Goal: Information Seeking & Learning: Learn about a topic

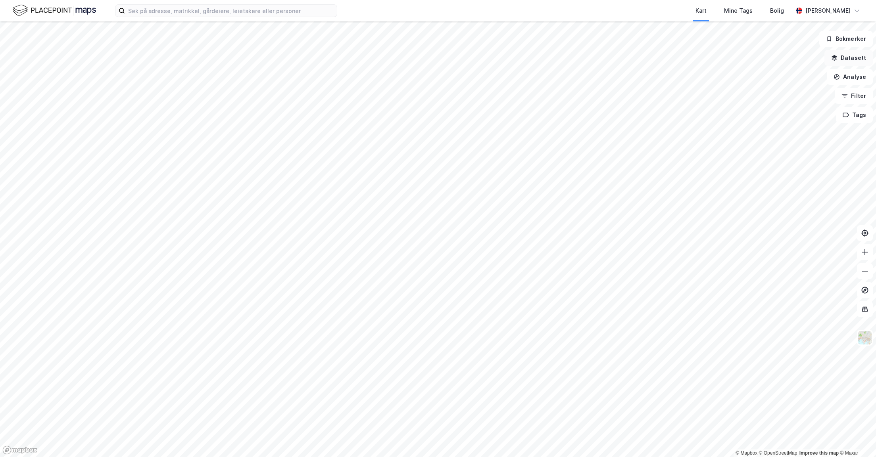
click at [843, 59] on button "Datasett" at bounding box center [848, 58] width 48 height 16
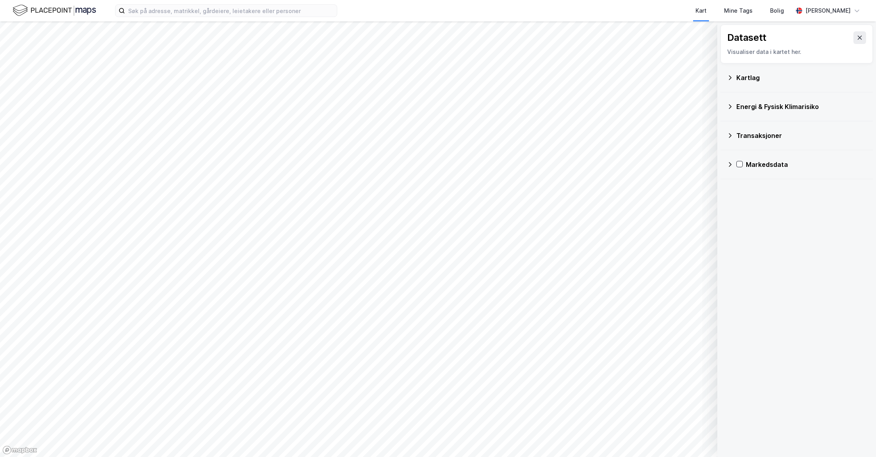
click at [730, 75] on icon at bounding box center [729, 78] width 6 height 6
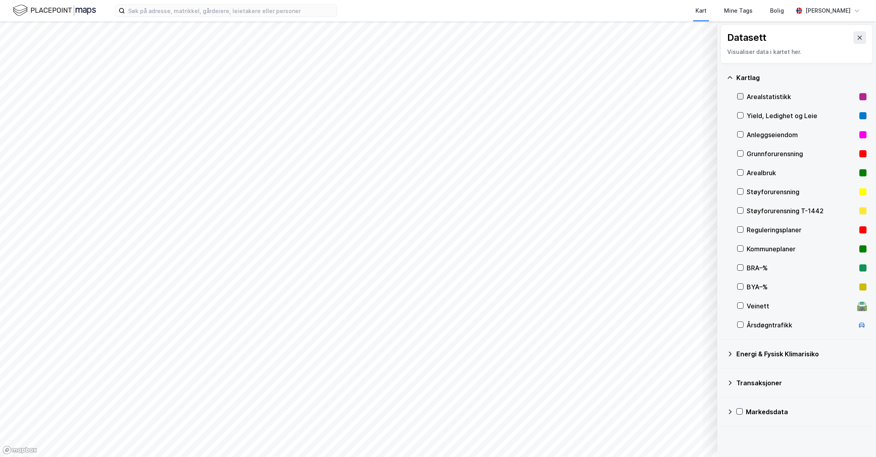
click at [742, 98] on icon at bounding box center [740, 97] width 6 height 6
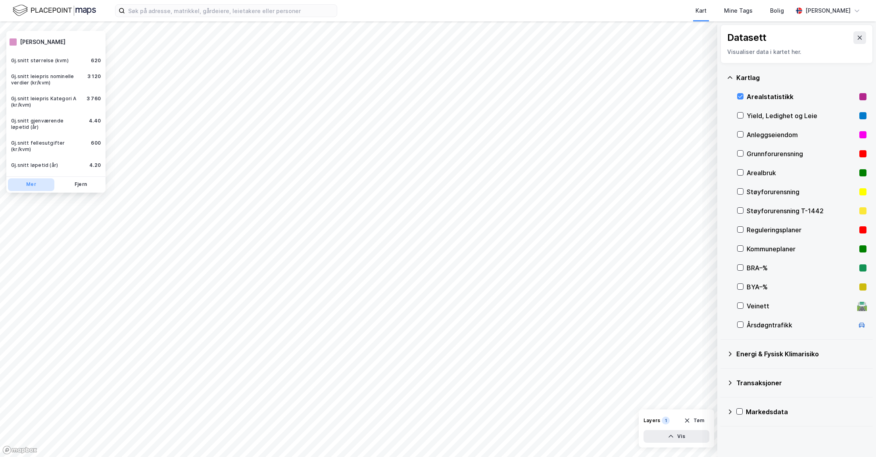
click at [31, 179] on button "Mer" at bounding box center [31, 184] width 46 height 13
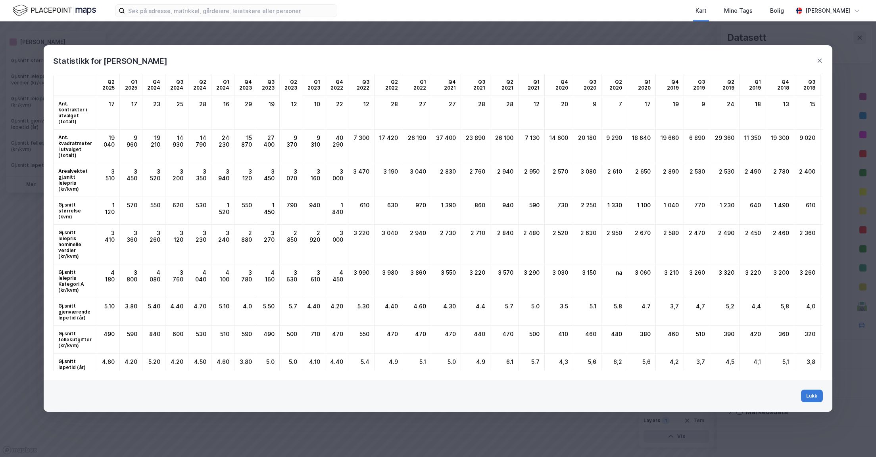
click at [813, 397] on button "Lukk" at bounding box center [811, 396] width 21 height 13
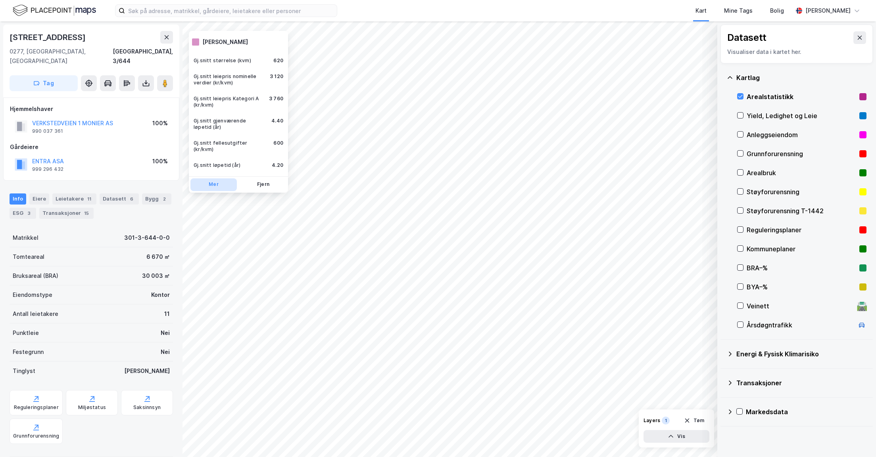
click at [199, 180] on button "Mer" at bounding box center [213, 184] width 46 height 13
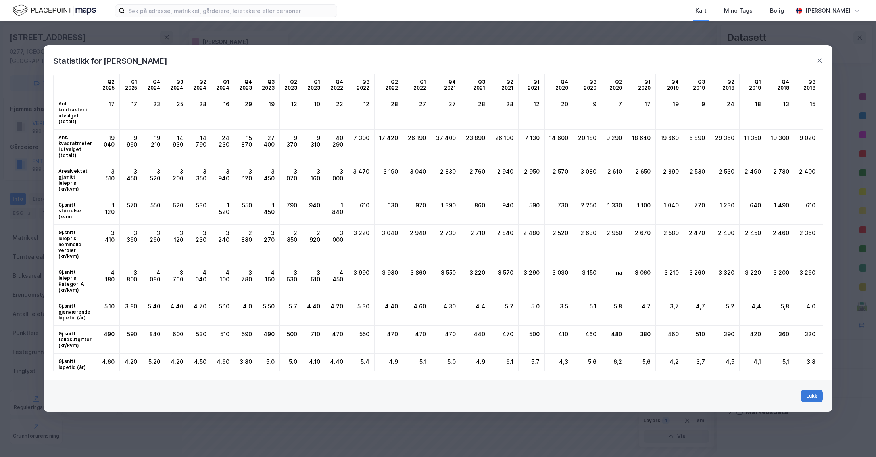
click at [813, 392] on button "Lukk" at bounding box center [811, 396] width 21 height 13
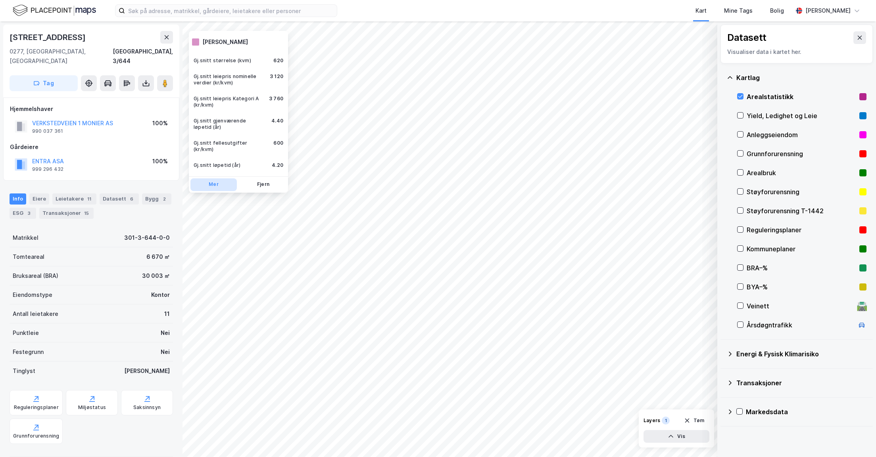
click at [212, 178] on button "Mer" at bounding box center [213, 184] width 46 height 13
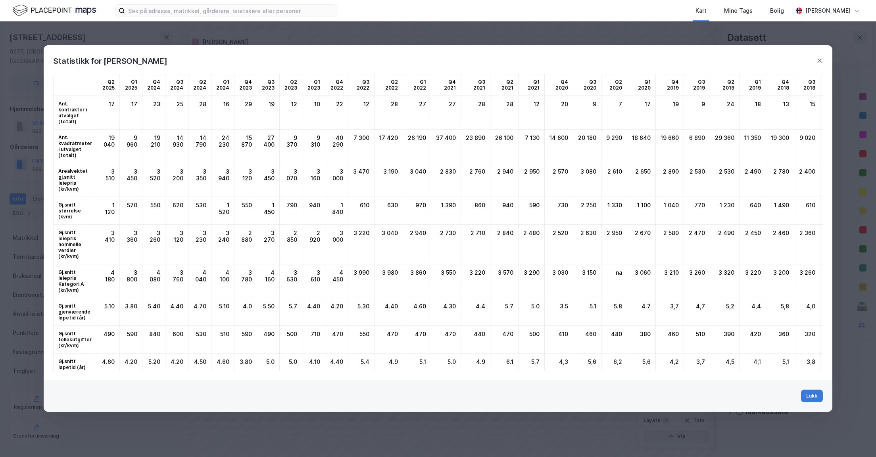
click at [810, 397] on button "Lukk" at bounding box center [811, 396] width 21 height 13
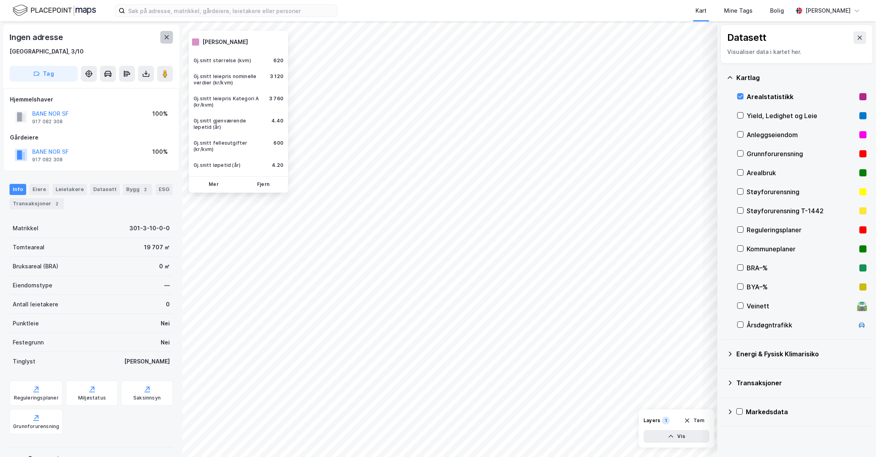
click at [171, 38] on button at bounding box center [166, 37] width 13 height 13
